Goal: Find specific page/section: Find specific page/section

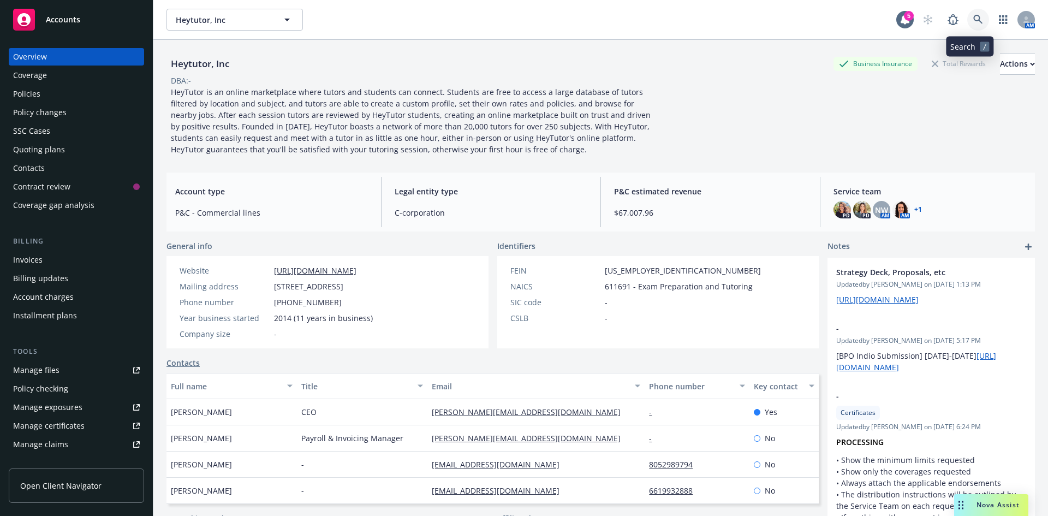
click at [974, 16] on icon at bounding box center [978, 19] width 9 height 9
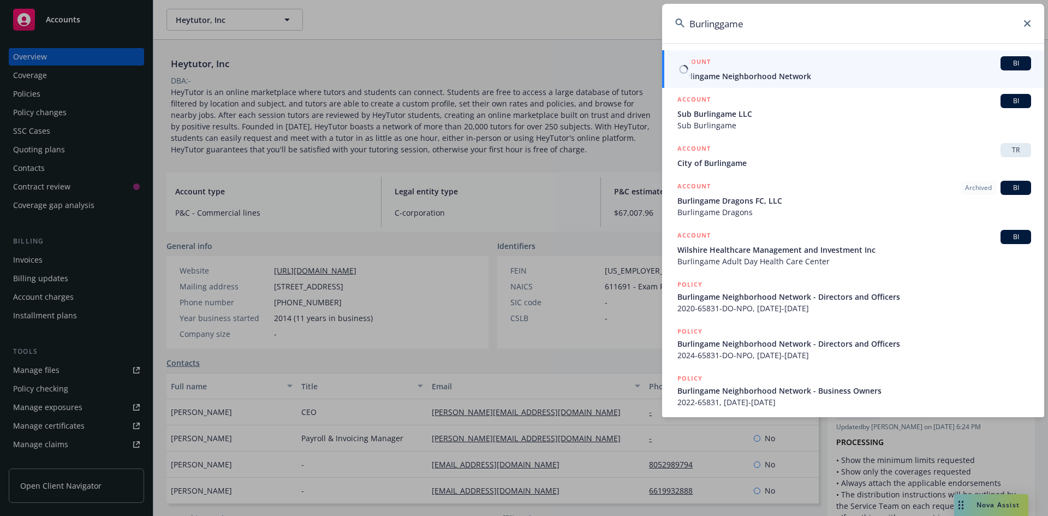
type input "Burlinggame"
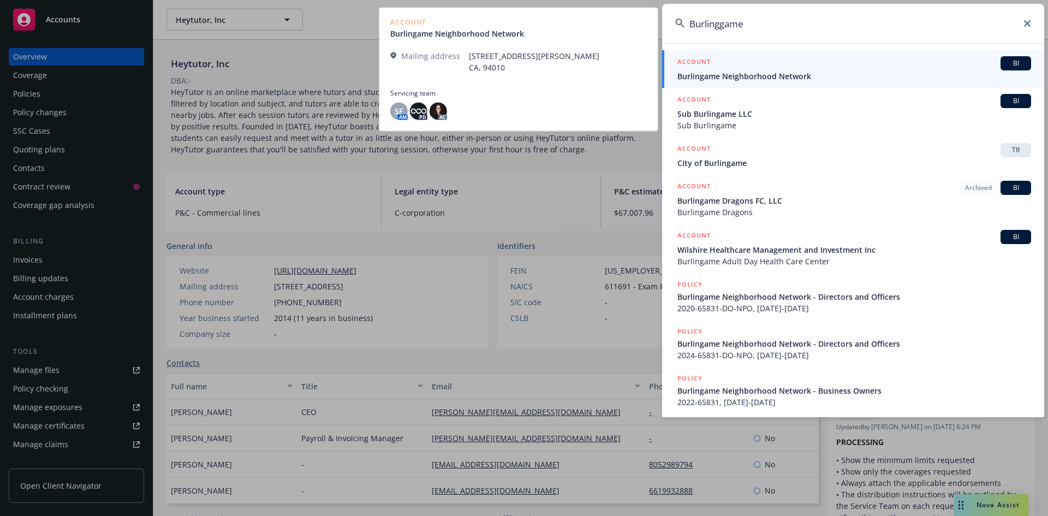
click at [802, 73] on span "Burlingame Neighborhood Network" at bounding box center [855, 75] width 354 height 11
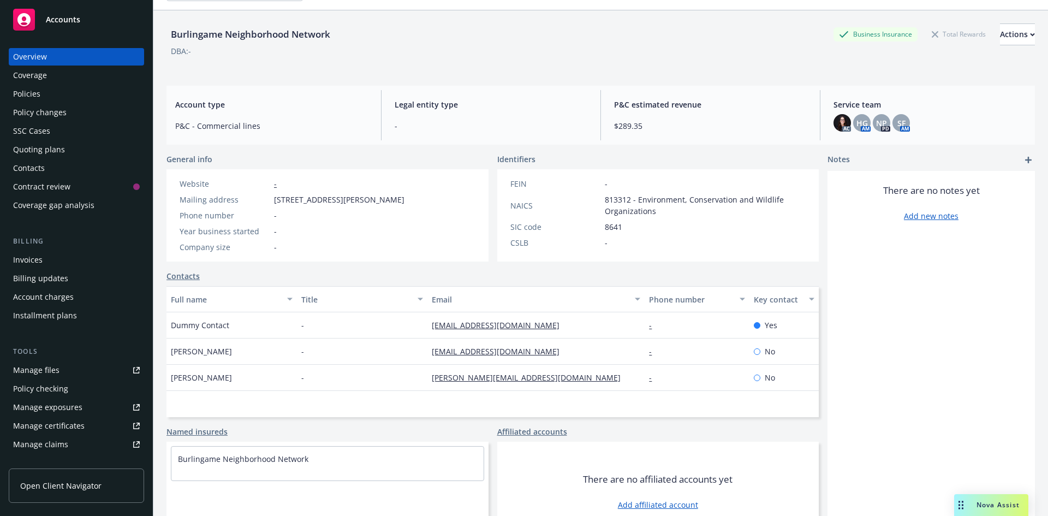
scroll to position [55, 0]
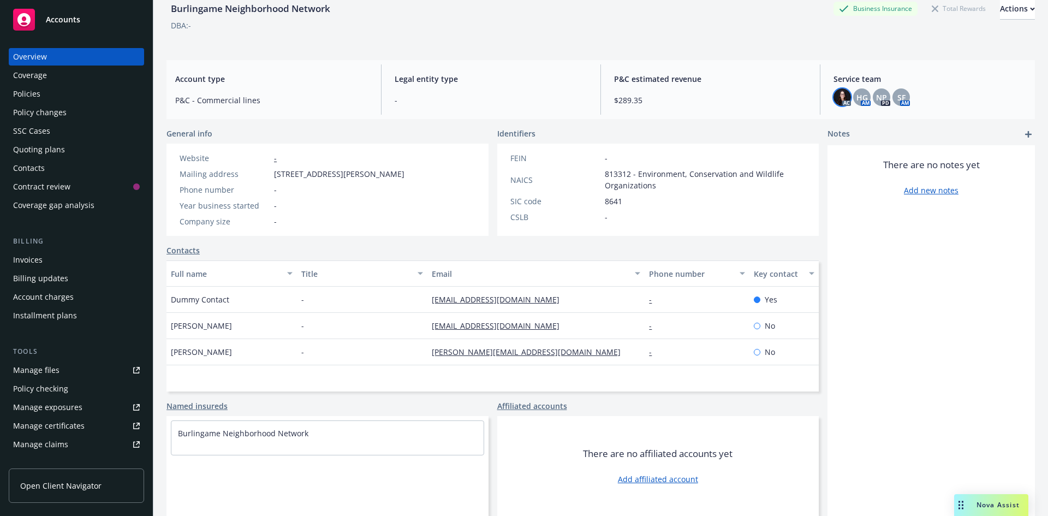
click at [842, 96] on img at bounding box center [842, 96] width 17 height 17
click at [857, 100] on span "HG" at bounding box center [862, 97] width 11 height 11
click at [876, 97] on span "NP" at bounding box center [881, 97] width 11 height 11
click at [898, 97] on span "SF" at bounding box center [902, 97] width 8 height 11
click at [548, 53] on div "Burlingame Neighborhood Network Business Insurance Total Rewards Actions DBA: -…" at bounding box center [601, 236] width 869 height 503
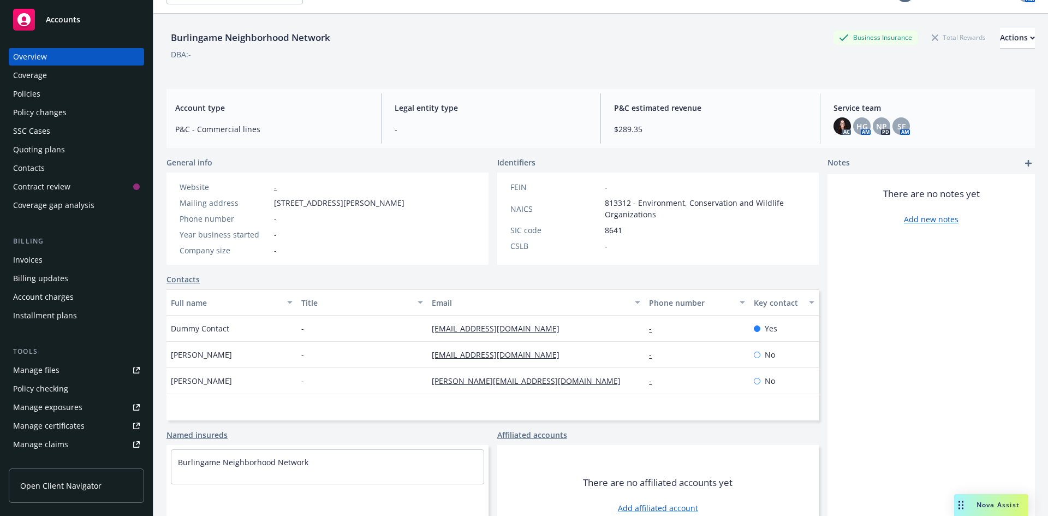
scroll to position [0, 0]
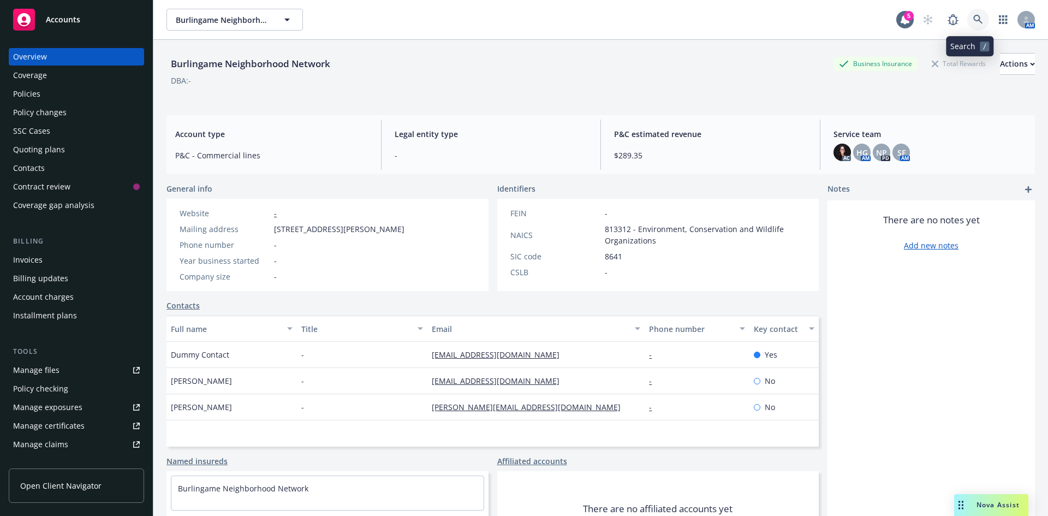
click at [968, 14] on link at bounding box center [979, 20] width 22 height 22
